Goal: Information Seeking & Learning: Compare options

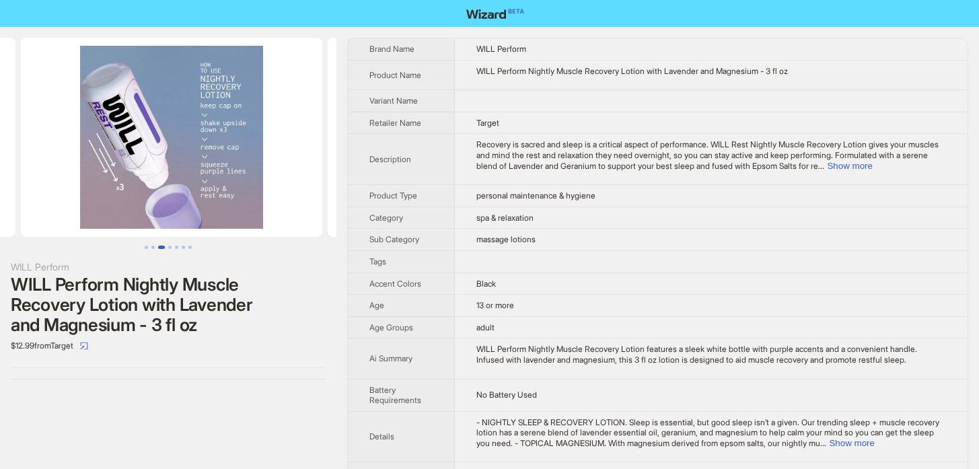
scroll to position [0, 613]
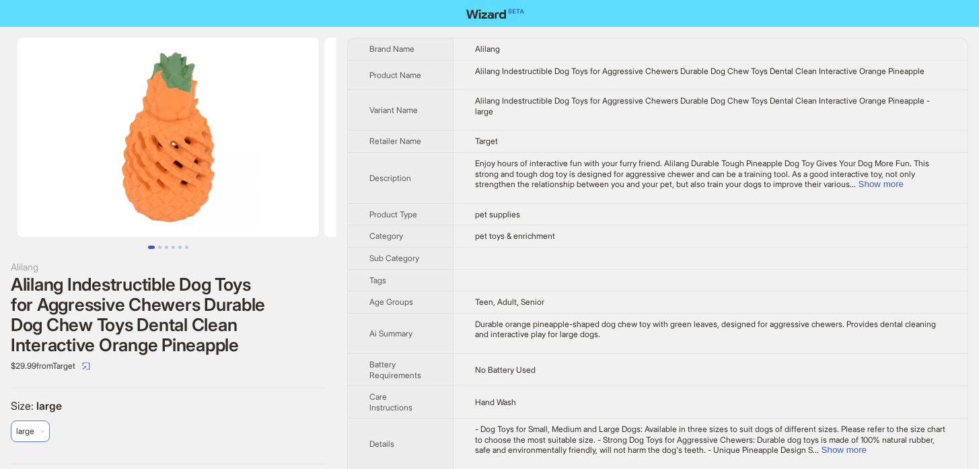
click at [31, 425] on span "large" at bounding box center [30, 431] width 28 height 20
click at [28, 354] on span "small" at bounding box center [33, 358] width 19 height 10
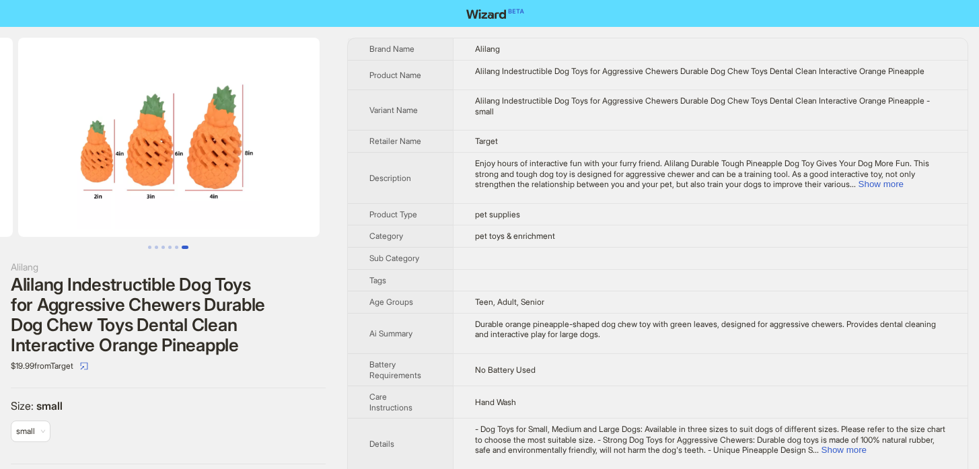
scroll to position [0, 1534]
